Goal: Task Accomplishment & Management: Use online tool/utility

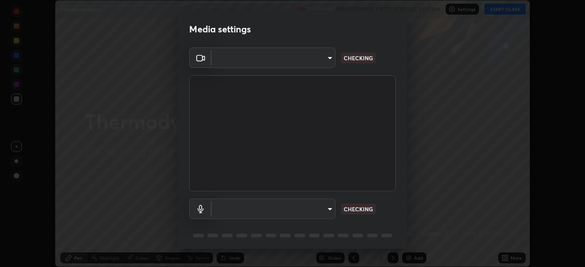
scroll to position [267, 585]
type input "c8c717a453bc6af87d0d9447014eaadff0a6dbce01dab39064dd32f4d5d90c45"
type input "787c22aa0c2ae4f6041953ffcaaf8b244c36bacc6fda4e24a7e9768a8bc8e08a"
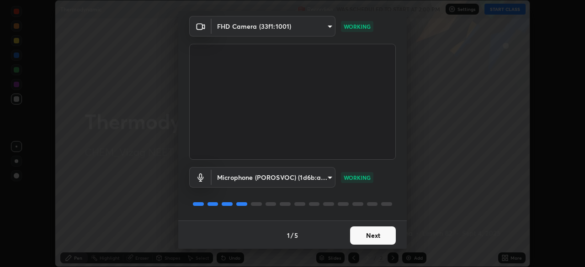
scroll to position [32, 0]
click at [375, 231] on button "Next" at bounding box center [373, 235] width 46 height 18
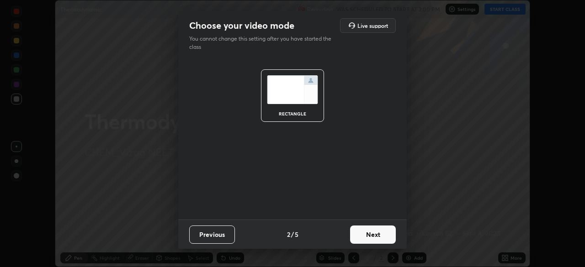
scroll to position [0, 0]
click at [377, 233] on button "Next" at bounding box center [373, 235] width 46 height 18
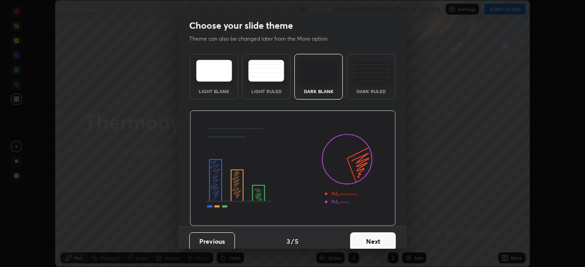
click at [376, 238] on button "Next" at bounding box center [373, 242] width 46 height 18
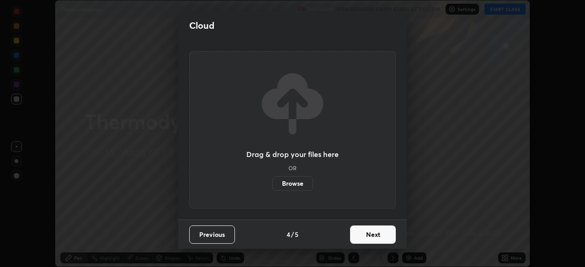
click at [376, 238] on button "Next" at bounding box center [373, 235] width 46 height 18
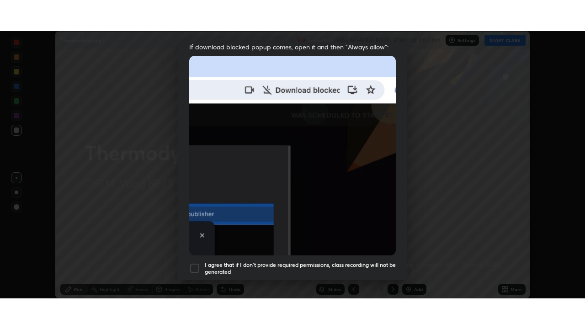
scroll to position [219, 0]
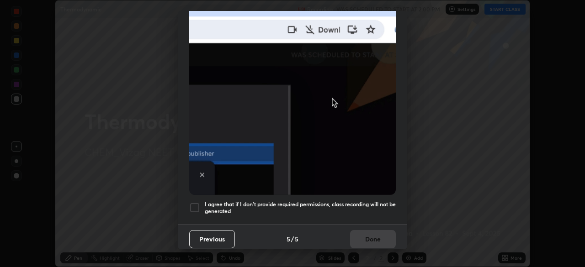
click at [366, 205] on h5 "I agree that if I don't provide required permissions, class recording will not …" at bounding box center [300, 208] width 191 height 14
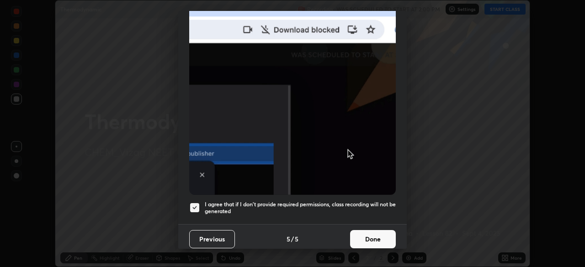
click at [372, 233] on button "Done" at bounding box center [373, 239] width 46 height 18
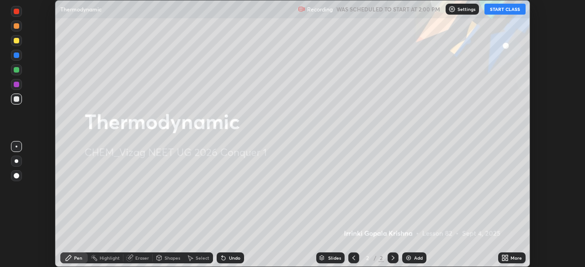
click at [502, 7] on button "START CLASS" at bounding box center [504, 9] width 41 height 11
click at [412, 258] on div "Add" at bounding box center [414, 258] width 24 height 11
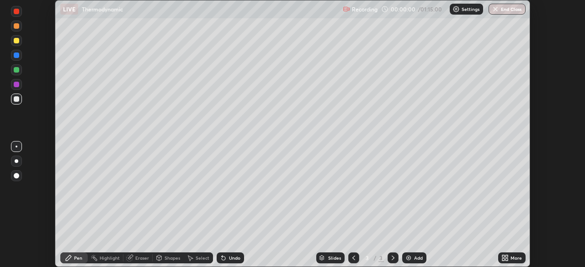
click at [505, 255] on icon at bounding box center [506, 256] width 2 height 2
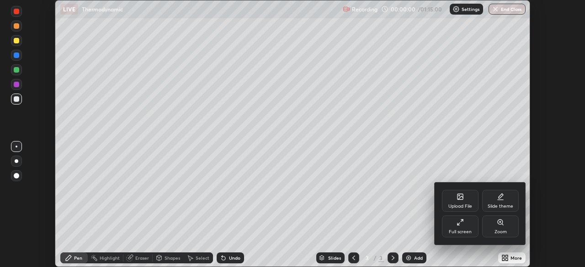
click at [466, 223] on div "Full screen" at bounding box center [460, 227] width 37 height 22
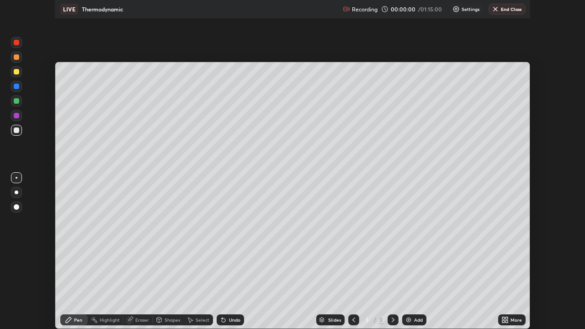
scroll to position [329, 585]
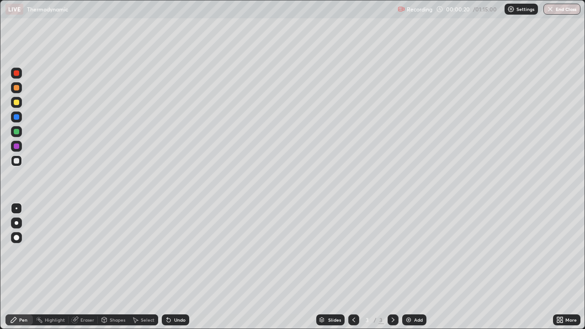
click at [15, 235] on div at bounding box center [16, 237] width 5 height 5
click at [15, 237] on div at bounding box center [16, 237] width 5 height 5
click at [16, 100] on div at bounding box center [16, 102] width 5 height 5
click at [17, 88] on div at bounding box center [16, 87] width 5 height 5
click at [17, 102] on div at bounding box center [16, 102] width 5 height 5
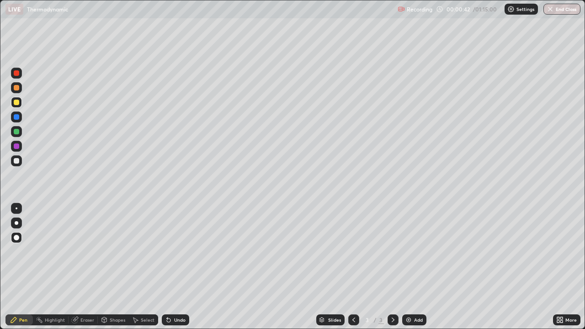
click at [17, 132] on div at bounding box center [16, 131] width 5 height 5
click at [17, 103] on div at bounding box center [16, 102] width 5 height 5
click at [170, 267] on icon at bounding box center [168, 319] width 7 height 7
click at [171, 267] on div "Undo" at bounding box center [175, 319] width 27 height 11
click at [15, 145] on div at bounding box center [16, 145] width 5 height 5
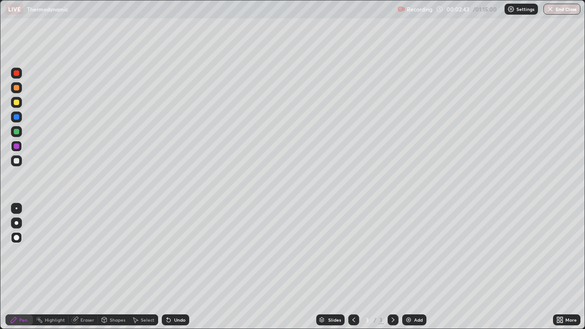
click at [17, 160] on div at bounding box center [16, 160] width 5 height 5
click at [412, 267] on div "Add" at bounding box center [414, 319] width 24 height 11
click at [15, 105] on div at bounding box center [16, 102] width 5 height 5
click at [16, 161] on div at bounding box center [16, 160] width 5 height 5
click at [17, 103] on div at bounding box center [16, 102] width 5 height 5
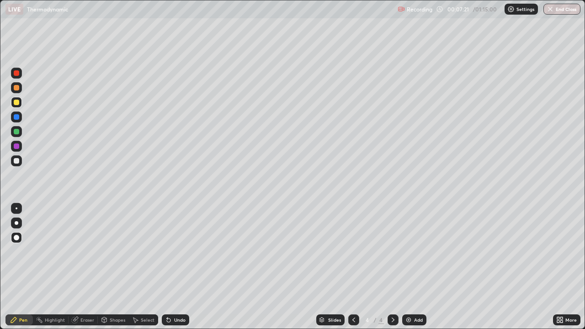
click at [167, 267] on icon at bounding box center [169, 320] width 4 height 4
click at [174, 267] on div "Undo" at bounding box center [179, 320] width 11 height 5
click at [176, 267] on div "Undo" at bounding box center [179, 320] width 11 height 5
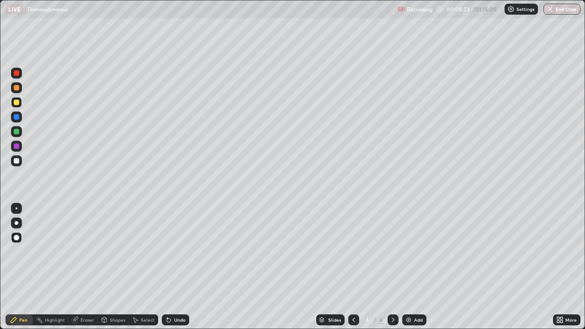
click at [178, 267] on div "Undo" at bounding box center [179, 320] width 11 height 5
click at [406, 267] on img at bounding box center [408, 319] width 7 height 7
click at [14, 88] on div at bounding box center [16, 87] width 5 height 5
click at [352, 267] on icon at bounding box center [353, 320] width 3 height 5
click at [19, 133] on div at bounding box center [16, 131] width 5 height 5
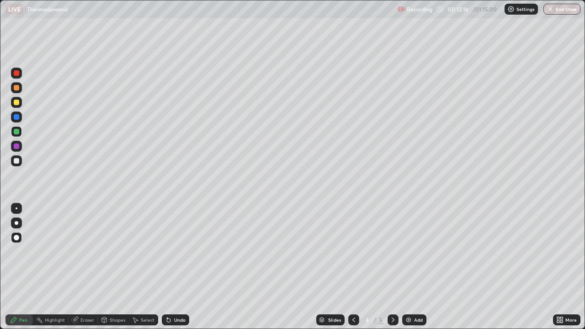
click at [392, 267] on icon at bounding box center [392, 319] width 7 height 7
click at [172, 267] on div "Undo" at bounding box center [175, 319] width 27 height 11
click at [21, 159] on div at bounding box center [16, 160] width 11 height 11
click at [405, 267] on img at bounding box center [408, 319] width 7 height 7
click at [17, 103] on div at bounding box center [16, 102] width 5 height 5
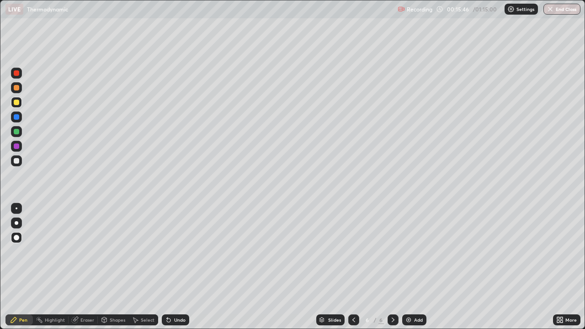
click at [175, 267] on div "Undo" at bounding box center [179, 320] width 11 height 5
click at [167, 267] on icon at bounding box center [167, 318] width 1 height 1
click at [170, 267] on icon at bounding box center [168, 319] width 7 height 7
click at [174, 267] on div "Undo" at bounding box center [179, 320] width 11 height 5
click at [174, 267] on div "Undo" at bounding box center [175, 319] width 27 height 11
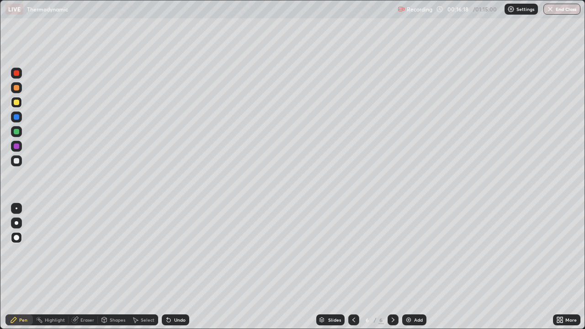
click at [174, 267] on div "Undo" at bounding box center [175, 319] width 27 height 11
click at [174, 267] on div "Undo" at bounding box center [179, 320] width 11 height 5
click at [175, 267] on div "Undo" at bounding box center [175, 319] width 27 height 11
click at [176, 267] on div "Undo" at bounding box center [175, 319] width 27 height 11
click at [177, 267] on div "Undo" at bounding box center [175, 319] width 27 height 11
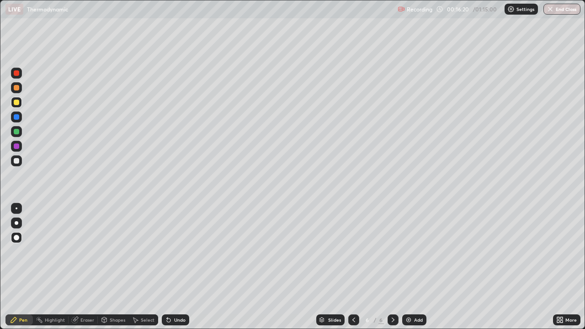
click at [177, 267] on div "Undo" at bounding box center [179, 320] width 11 height 5
click at [178, 267] on div "Undo" at bounding box center [179, 320] width 11 height 5
click at [16, 117] on div at bounding box center [16, 116] width 5 height 5
click at [407, 267] on img at bounding box center [408, 319] width 7 height 7
click at [17, 159] on div at bounding box center [16, 160] width 5 height 5
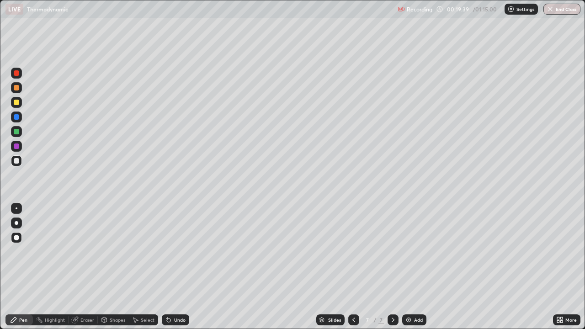
click at [14, 101] on div at bounding box center [16, 102] width 5 height 5
click at [18, 133] on div at bounding box center [16, 131] width 5 height 5
click at [408, 267] on img at bounding box center [408, 319] width 7 height 7
click at [17, 103] on div at bounding box center [16, 102] width 5 height 5
click at [174, 267] on div "Undo" at bounding box center [179, 320] width 11 height 5
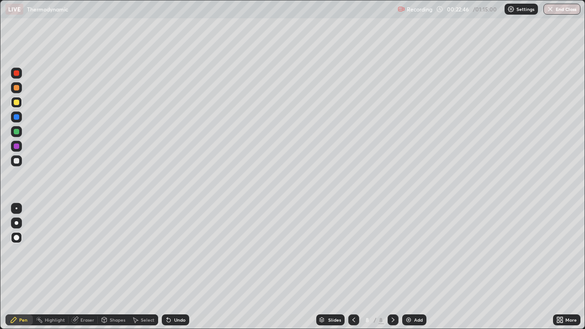
click at [177, 267] on div "Undo" at bounding box center [175, 319] width 27 height 11
click at [178, 267] on div "Undo" at bounding box center [179, 320] width 11 height 5
click at [176, 267] on div "Undo" at bounding box center [179, 320] width 11 height 5
click at [176, 267] on div "Undo" at bounding box center [175, 319] width 27 height 11
click at [180, 267] on div "Undo" at bounding box center [175, 319] width 27 height 11
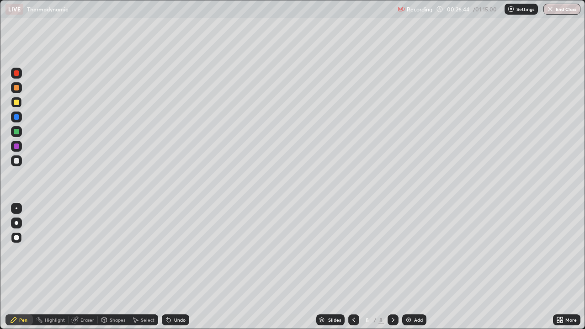
click at [17, 160] on div at bounding box center [16, 160] width 5 height 5
click at [174, 267] on div "Undo" at bounding box center [175, 319] width 27 height 11
click at [179, 267] on div "Undo" at bounding box center [179, 320] width 11 height 5
click at [184, 267] on div "Undo" at bounding box center [179, 320] width 11 height 5
click at [170, 267] on icon at bounding box center [168, 319] width 7 height 7
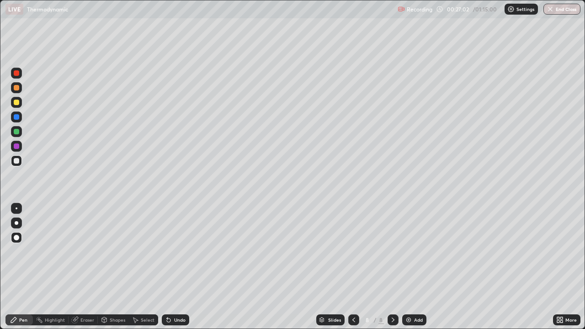
click at [174, 267] on div "Undo" at bounding box center [175, 319] width 27 height 11
click at [177, 267] on div "Undo" at bounding box center [179, 320] width 11 height 5
click at [84, 267] on div "Eraser" at bounding box center [87, 320] width 14 height 5
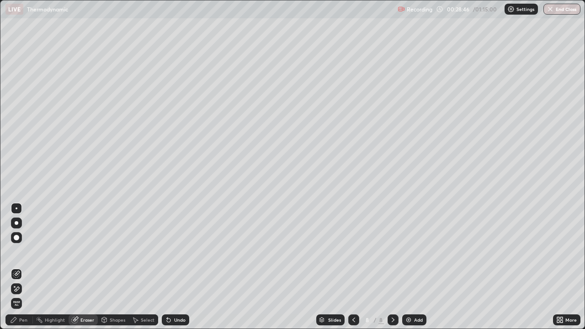
click at [20, 267] on div "Pen" at bounding box center [18, 319] width 27 height 11
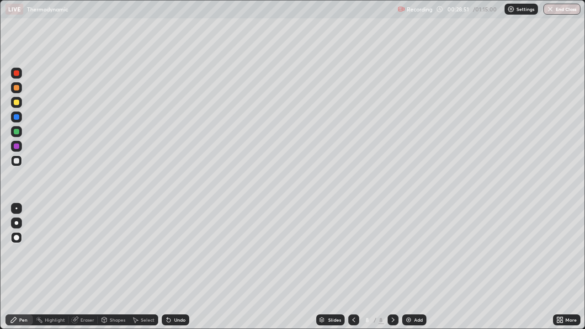
click at [325, 267] on div "Slides" at bounding box center [330, 319] width 28 height 11
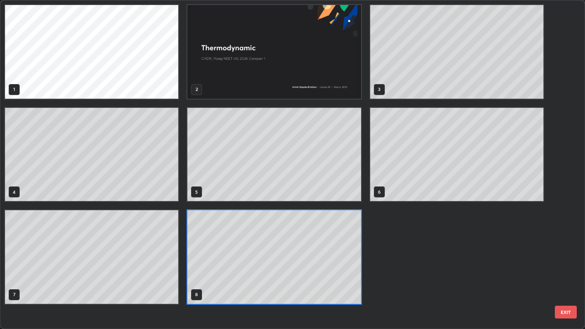
scroll to position [325, 579]
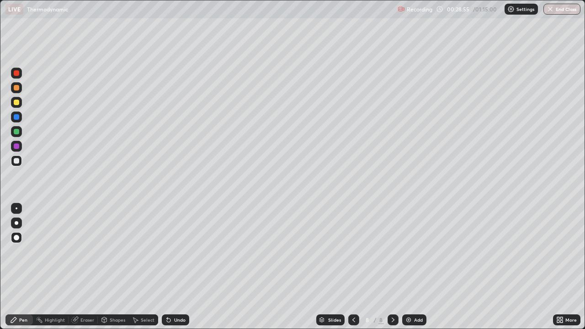
click at [348, 267] on div at bounding box center [353, 320] width 11 height 18
click at [392, 267] on icon at bounding box center [392, 319] width 7 height 7
click at [16, 69] on div at bounding box center [16, 73] width 11 height 11
click at [15, 131] on div at bounding box center [16, 131] width 5 height 5
click at [410, 267] on img at bounding box center [408, 319] width 7 height 7
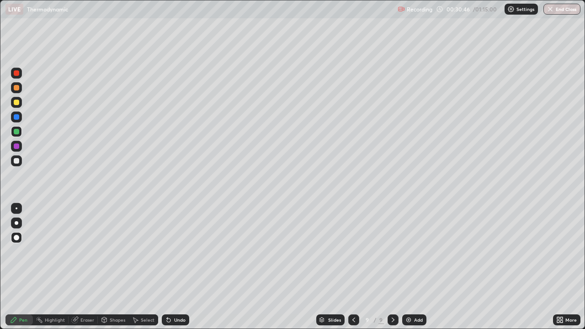
click at [18, 163] on div at bounding box center [16, 160] width 5 height 5
click at [17, 98] on div at bounding box center [16, 102] width 11 height 11
click at [174, 267] on div "Undo" at bounding box center [179, 320] width 11 height 5
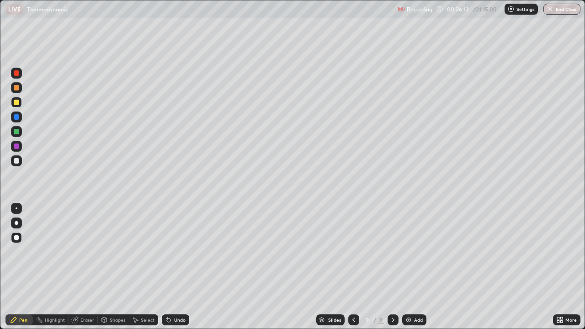
click at [186, 267] on div "Undo" at bounding box center [175, 319] width 27 height 11
click at [498, 267] on div "Slides 9 / 9 Add" at bounding box center [371, 320] width 364 height 18
click at [407, 267] on img at bounding box center [408, 319] width 7 height 7
click at [179, 267] on div "Undo" at bounding box center [179, 320] width 11 height 5
click at [180, 267] on div "Undo" at bounding box center [179, 320] width 11 height 5
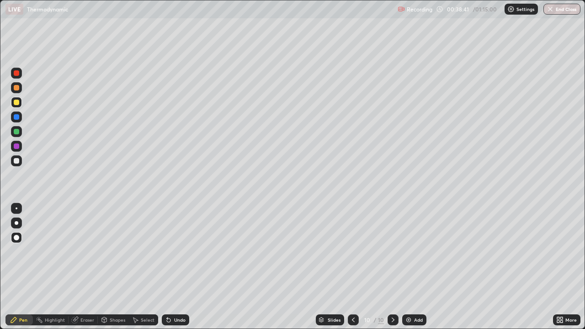
click at [352, 267] on icon at bounding box center [353, 319] width 7 height 7
click at [392, 267] on icon at bounding box center [392, 319] width 7 height 7
click at [407, 267] on img at bounding box center [408, 319] width 7 height 7
click at [16, 159] on div at bounding box center [16, 160] width 5 height 5
click at [16, 103] on div at bounding box center [16, 102] width 5 height 5
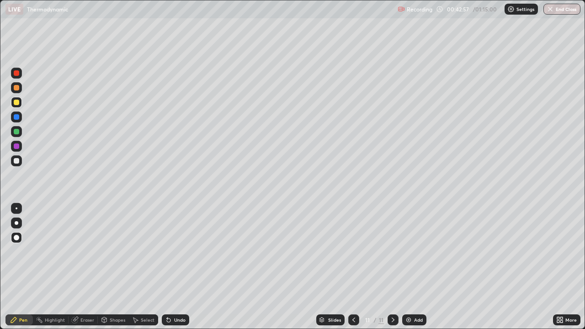
click at [17, 161] on div at bounding box center [16, 160] width 5 height 5
click at [17, 134] on div at bounding box center [16, 131] width 5 height 5
click at [17, 101] on div at bounding box center [16, 102] width 5 height 5
click at [16, 208] on div at bounding box center [17, 208] width 2 height 2
click at [18, 74] on div at bounding box center [16, 72] width 5 height 5
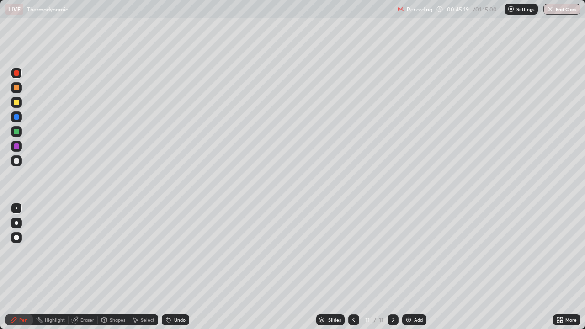
click at [17, 238] on div at bounding box center [16, 237] width 5 height 5
click at [16, 223] on div at bounding box center [17, 223] width 4 height 4
click at [17, 131] on div at bounding box center [16, 131] width 5 height 5
click at [406, 267] on img at bounding box center [408, 319] width 7 height 7
click at [16, 103] on div at bounding box center [16, 102] width 5 height 5
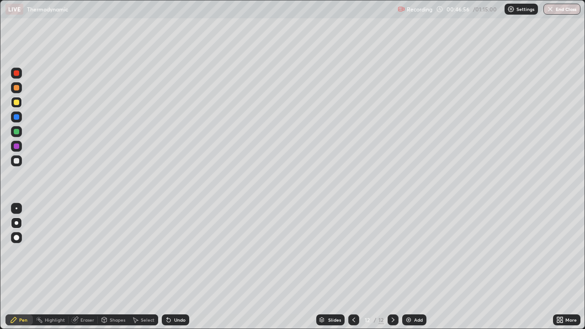
click at [16, 237] on div at bounding box center [16, 237] width 5 height 5
click at [16, 88] on div at bounding box center [16, 87] width 5 height 5
click at [17, 105] on div at bounding box center [16, 102] width 5 height 5
click at [16, 133] on div at bounding box center [16, 131] width 5 height 5
click at [15, 144] on div at bounding box center [16, 145] width 5 height 5
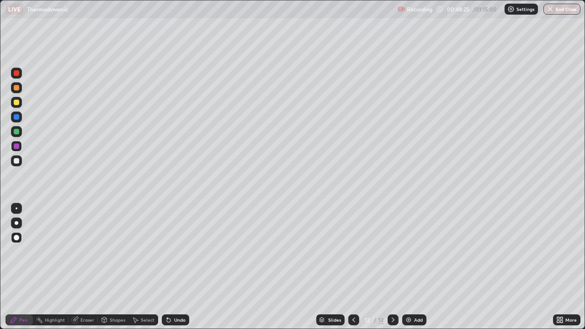
click at [17, 104] on div at bounding box center [16, 102] width 5 height 5
click at [16, 132] on div at bounding box center [16, 131] width 5 height 5
click at [18, 147] on div at bounding box center [16, 145] width 5 height 5
click at [15, 117] on div at bounding box center [16, 116] width 5 height 5
click at [165, 267] on icon at bounding box center [168, 319] width 7 height 7
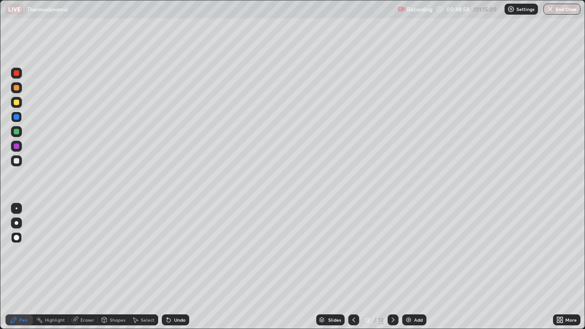
click at [167, 267] on icon at bounding box center [169, 320] width 4 height 4
click at [352, 267] on icon at bounding box center [353, 319] width 7 height 7
click at [392, 267] on icon at bounding box center [392, 319] width 7 height 7
click at [352, 267] on icon at bounding box center [353, 319] width 7 height 7
click at [392, 267] on icon at bounding box center [392, 319] width 7 height 7
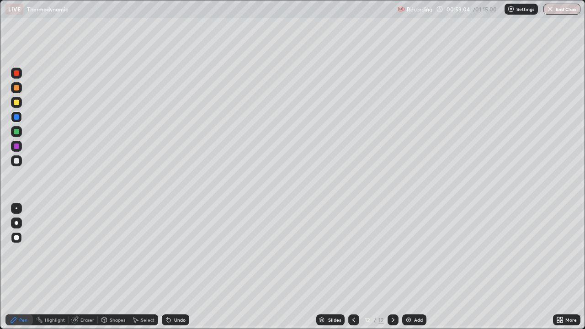
click at [16, 101] on div at bounding box center [16, 102] width 5 height 5
click at [15, 75] on div at bounding box center [16, 72] width 5 height 5
click at [170, 267] on icon at bounding box center [168, 319] width 7 height 7
click at [169, 267] on icon at bounding box center [168, 319] width 7 height 7
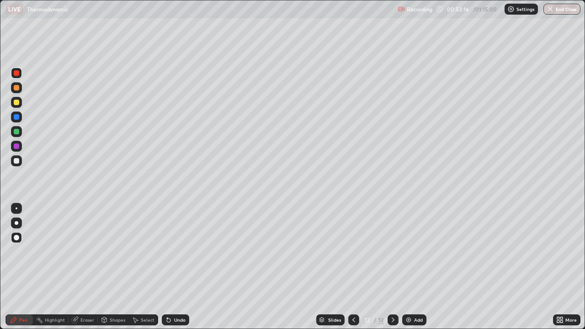
click at [169, 267] on icon at bounding box center [169, 320] width 4 height 4
click at [168, 267] on icon at bounding box center [168, 319] width 7 height 7
click at [408, 267] on img at bounding box center [408, 319] width 7 height 7
click at [14, 132] on div at bounding box center [16, 131] width 5 height 5
click at [16, 103] on div at bounding box center [16, 102] width 5 height 5
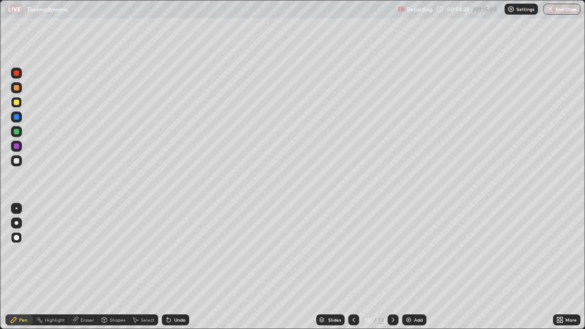
click at [16, 131] on div at bounding box center [16, 131] width 5 height 5
click at [172, 267] on div "Undo" at bounding box center [175, 319] width 27 height 11
click at [177, 267] on div "Undo" at bounding box center [179, 320] width 11 height 5
click at [16, 147] on div at bounding box center [16, 145] width 5 height 5
click at [16, 73] on div at bounding box center [16, 72] width 5 height 5
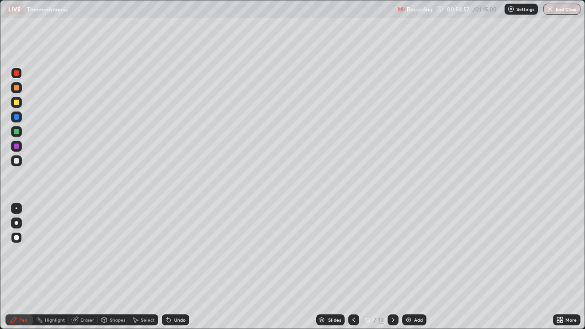
click at [16, 208] on div at bounding box center [17, 208] width 2 height 2
click at [171, 267] on icon at bounding box center [168, 319] width 7 height 7
click at [17, 102] on div at bounding box center [16, 102] width 5 height 5
click at [16, 223] on div at bounding box center [17, 223] width 4 height 4
click at [18, 146] on div at bounding box center [16, 145] width 5 height 5
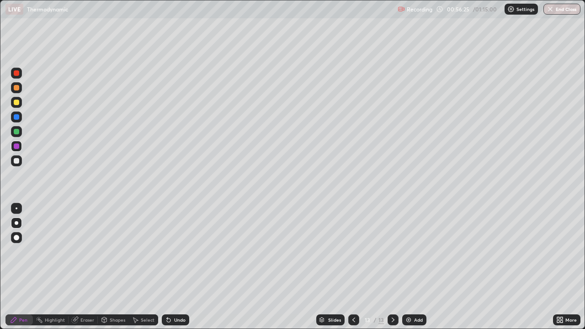
click at [354, 267] on icon at bounding box center [353, 319] width 7 height 7
click at [392, 267] on icon at bounding box center [393, 320] width 3 height 5
click at [353, 267] on icon at bounding box center [353, 319] width 7 height 7
click at [349, 267] on div at bounding box center [353, 320] width 11 height 18
click at [392, 267] on icon at bounding box center [392, 319] width 7 height 7
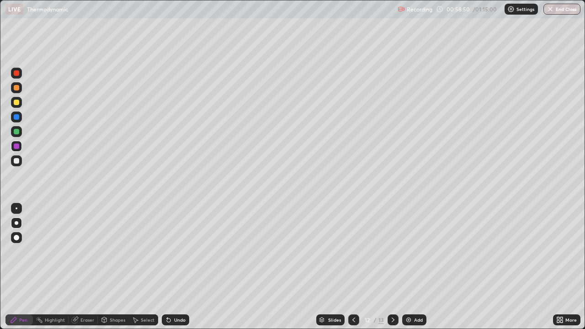
click at [391, 267] on icon at bounding box center [392, 319] width 7 height 7
click at [409, 267] on img at bounding box center [408, 319] width 7 height 7
click at [17, 161] on div at bounding box center [16, 160] width 5 height 5
click at [171, 267] on div "Undo" at bounding box center [175, 319] width 27 height 11
click at [18, 101] on div at bounding box center [16, 102] width 5 height 5
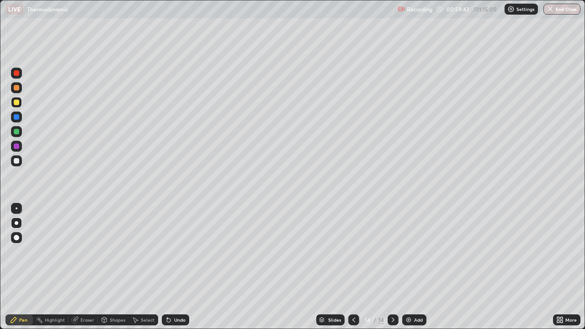
click at [16, 147] on div at bounding box center [16, 145] width 5 height 5
click at [17, 135] on div at bounding box center [16, 131] width 11 height 11
click at [170, 267] on icon at bounding box center [168, 319] width 7 height 7
click at [167, 267] on icon at bounding box center [169, 320] width 4 height 4
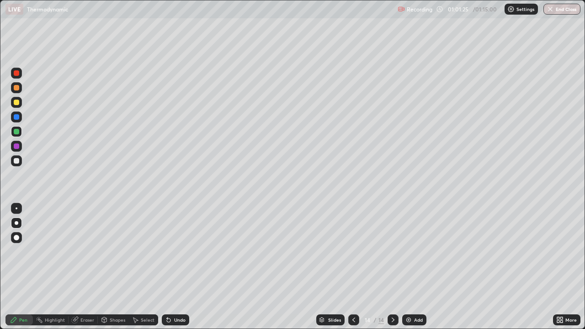
click at [177, 267] on div "Undo" at bounding box center [179, 320] width 11 height 5
click at [175, 267] on div "Undo" at bounding box center [179, 320] width 11 height 5
click at [175, 267] on div "Undo" at bounding box center [175, 319] width 27 height 11
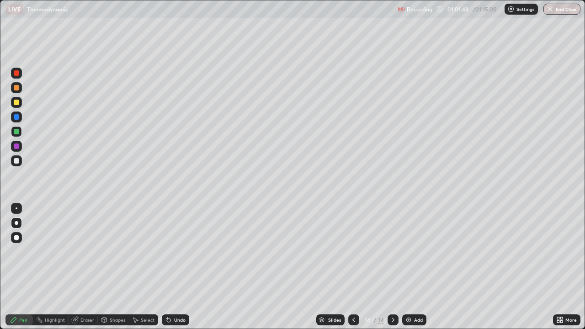
click at [16, 103] on div at bounding box center [16, 102] width 5 height 5
click at [16, 237] on div at bounding box center [16, 237] width 5 height 5
click at [179, 267] on div "Undo" at bounding box center [179, 320] width 11 height 5
click at [175, 267] on div "Undo" at bounding box center [179, 320] width 11 height 5
click at [179, 267] on div "Undo" at bounding box center [179, 320] width 11 height 5
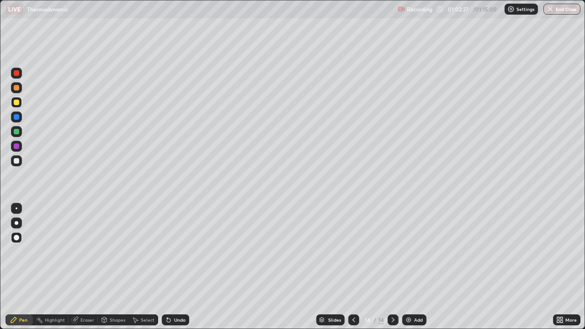
click at [180, 267] on div "Undo" at bounding box center [179, 320] width 11 height 5
click at [179, 267] on div "Undo" at bounding box center [179, 320] width 11 height 5
click at [178, 267] on div "Undo" at bounding box center [179, 320] width 11 height 5
click at [179, 267] on div "Undo" at bounding box center [175, 319] width 27 height 11
click at [177, 267] on div "Undo" at bounding box center [175, 319] width 27 height 11
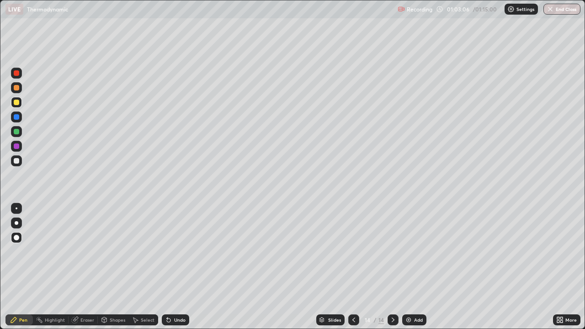
click at [167, 267] on icon at bounding box center [169, 320] width 4 height 4
click at [408, 267] on img at bounding box center [408, 319] width 7 height 7
click at [15, 159] on div at bounding box center [16, 160] width 5 height 5
click at [16, 103] on div at bounding box center [16, 102] width 5 height 5
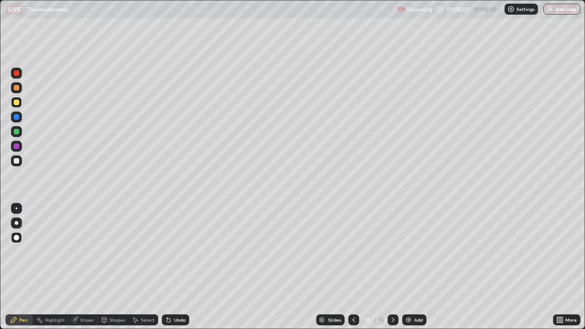
click at [407, 267] on img at bounding box center [408, 319] width 7 height 7
click at [15, 148] on div at bounding box center [16, 145] width 5 height 5
click at [17, 131] on div at bounding box center [16, 131] width 5 height 5
click at [564, 7] on button "End Class" at bounding box center [562, 9] width 36 height 11
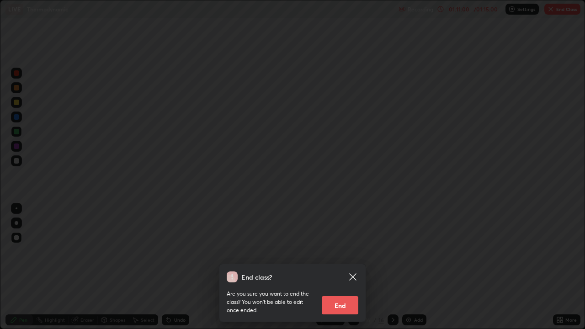
click at [335, 267] on button "End" at bounding box center [340, 305] width 37 height 18
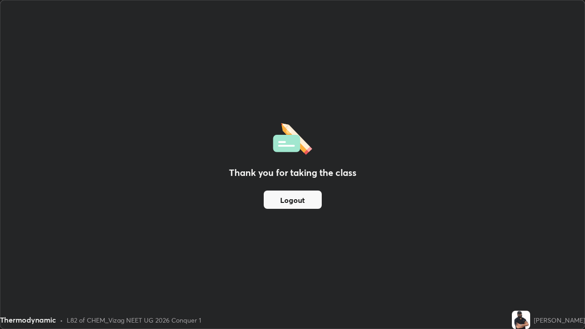
click at [300, 202] on button "Logout" at bounding box center [293, 200] width 58 height 18
